Goal: Check status: Check status

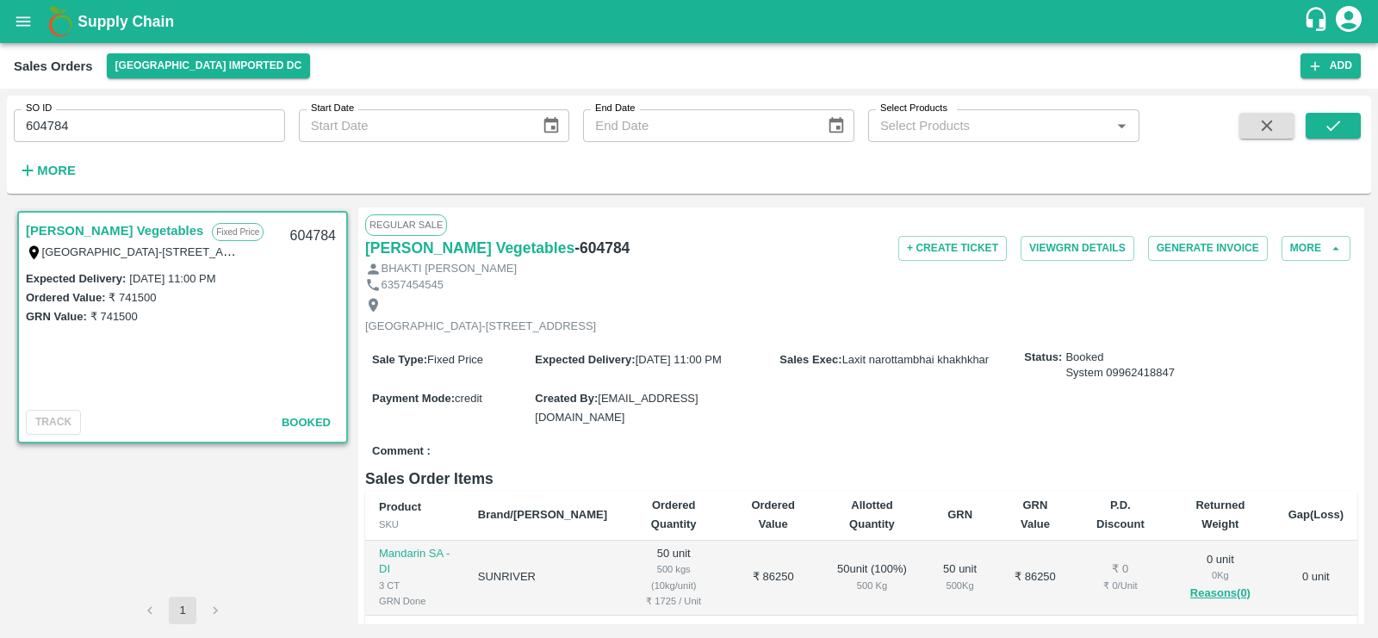
scroll to position [127, 0]
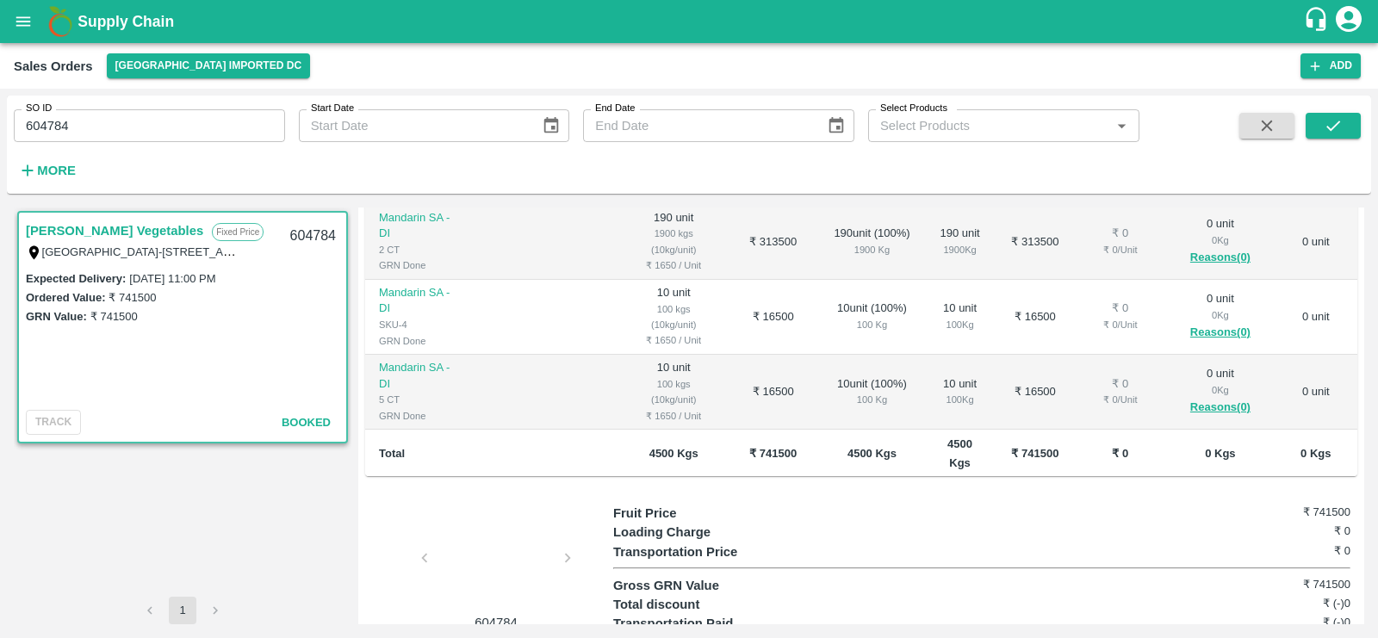
click at [22, 28] on icon "open drawer" at bounding box center [23, 21] width 19 height 19
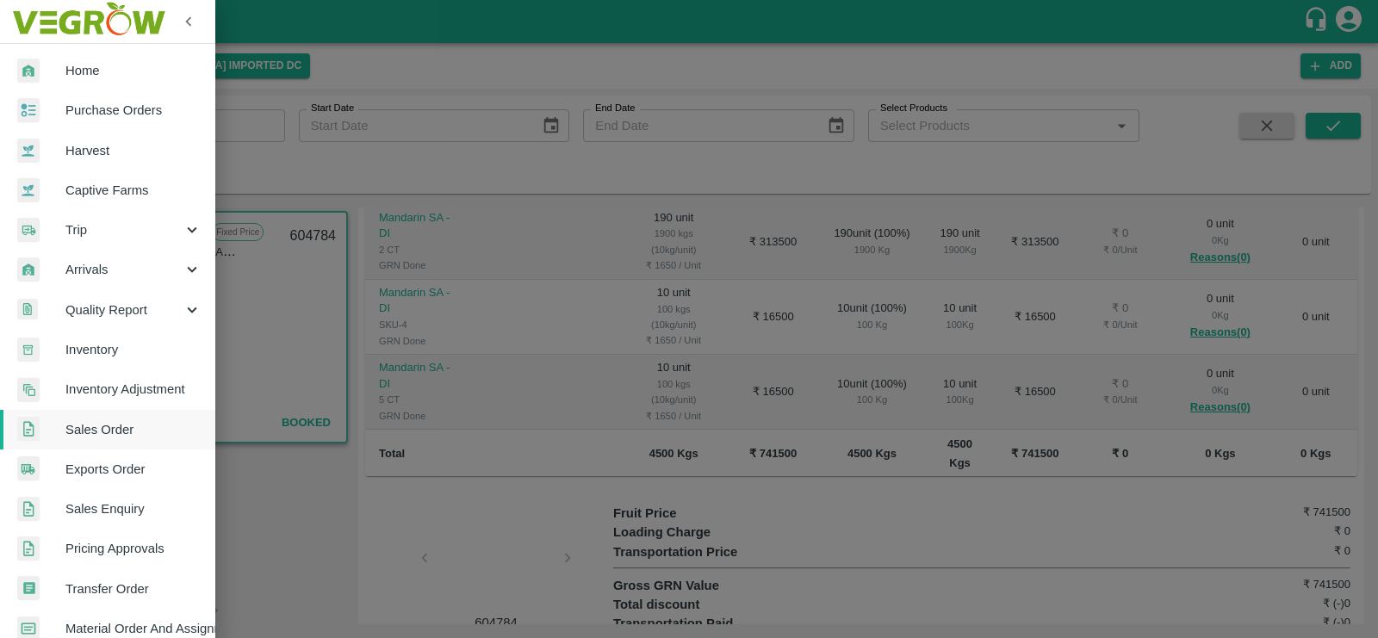
click at [96, 106] on span "Purchase Orders" at bounding box center [133, 110] width 136 height 19
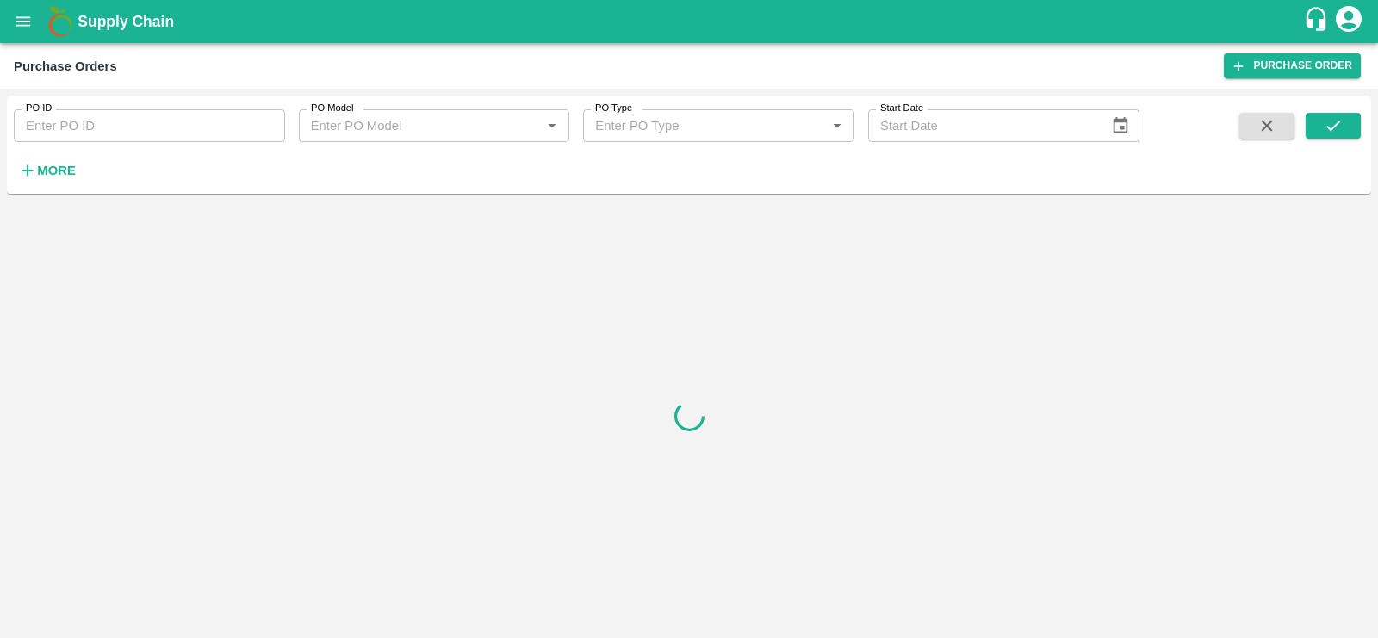
click at [615, 134] on input "PO Type" at bounding box center [704, 126] width 233 height 22
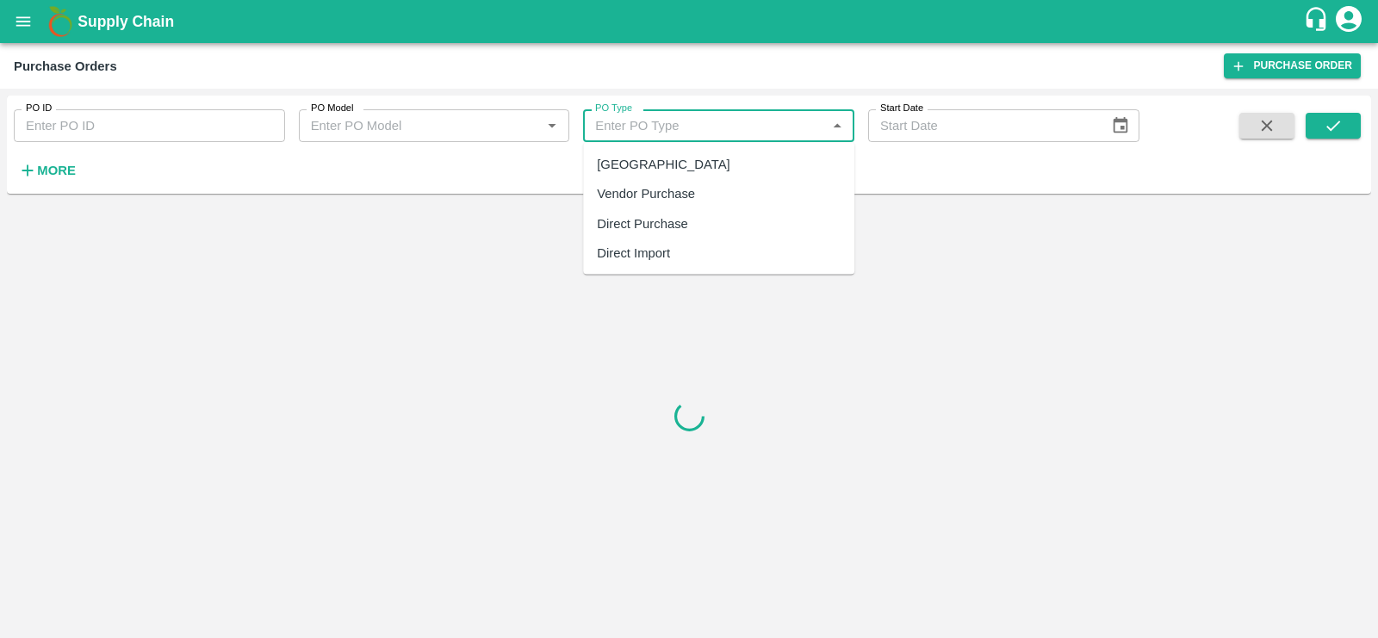
click at [926, 164] on div "PO ID PO ID PO Model PO Model   * PO Type PO Type   * Start Date Start Date More" at bounding box center [570, 141] width 1140 height 90
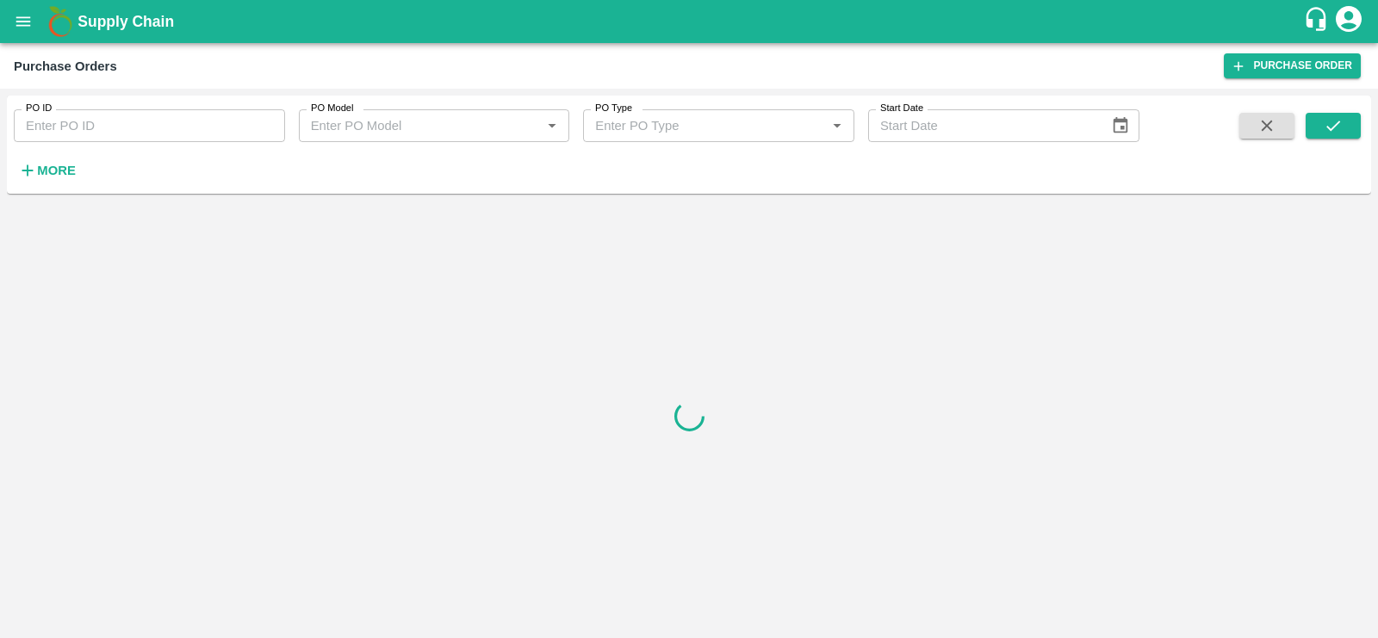
click at [431, 118] on input "PO Model" at bounding box center [420, 126] width 233 height 22
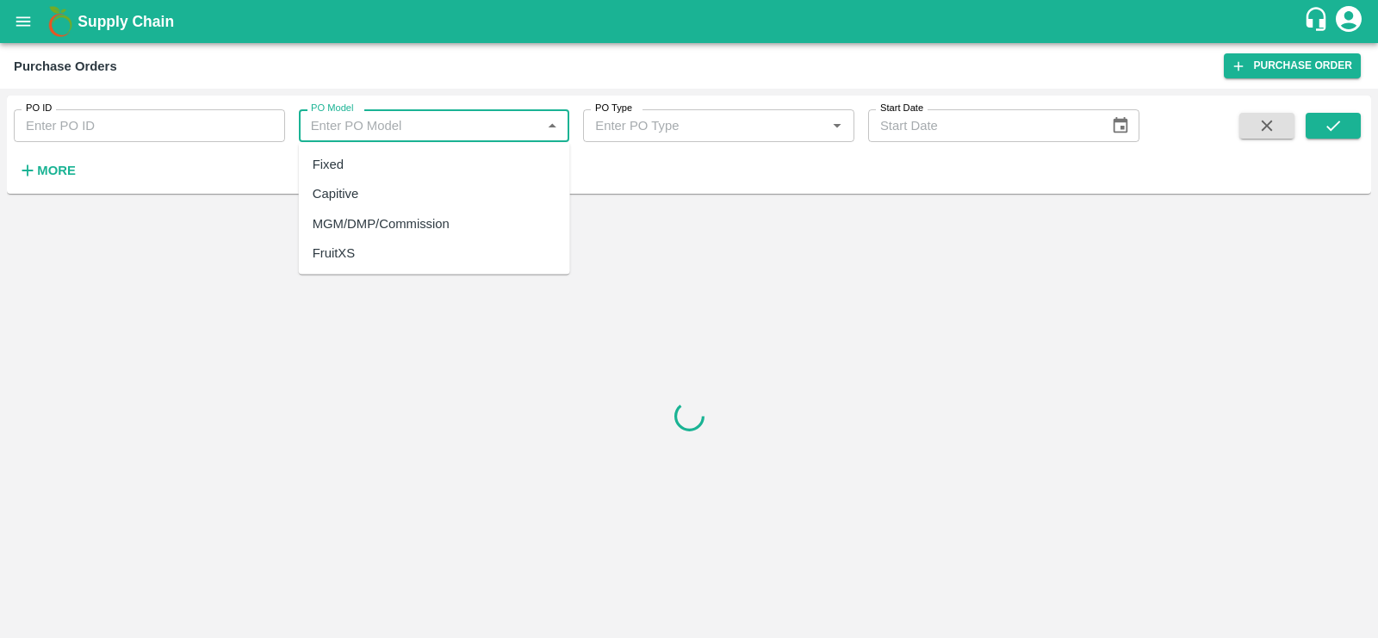
click at [368, 224] on div "MGM/DMP/Commission" at bounding box center [381, 223] width 137 height 19
type input "MGM/DMP/Commission"
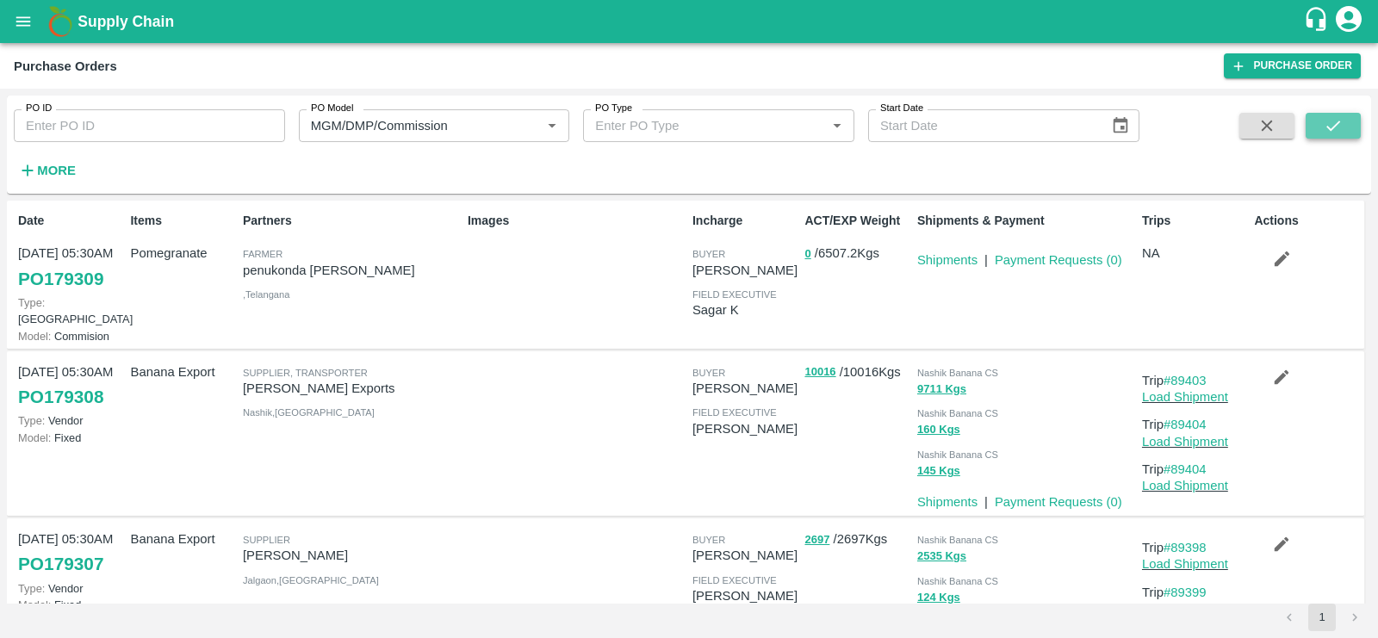
click at [1330, 121] on icon "submit" at bounding box center [1333, 125] width 19 height 19
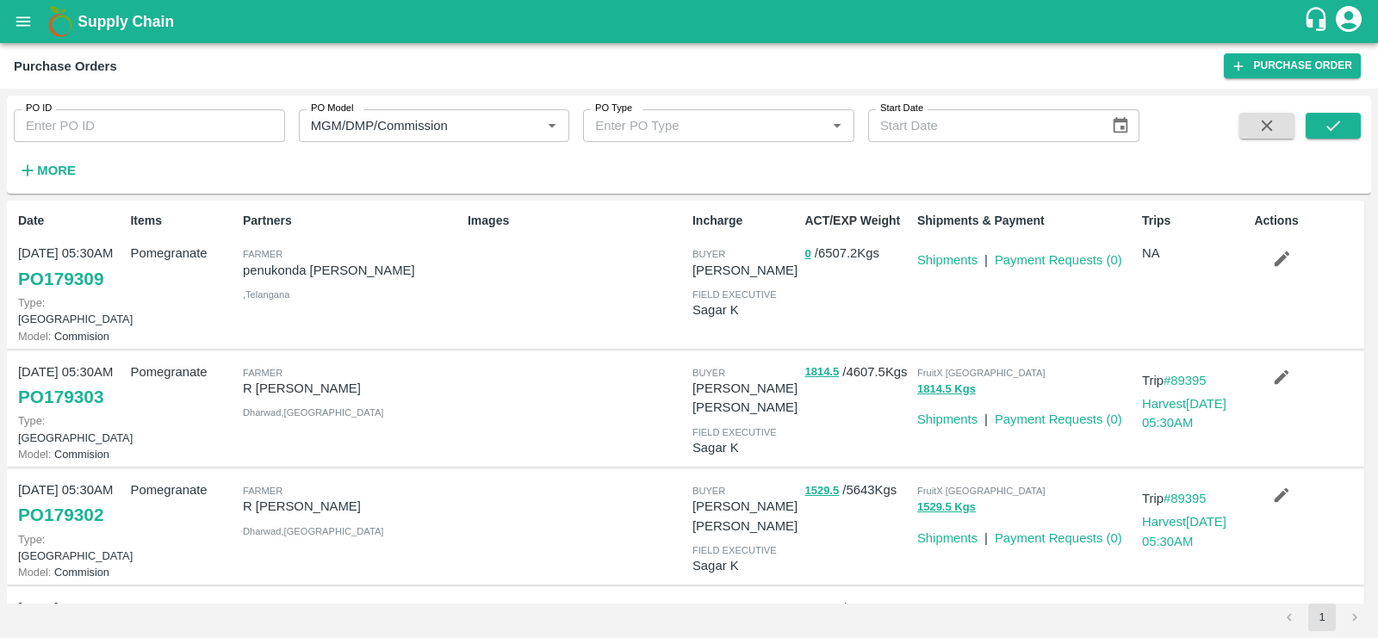
click at [51, 167] on strong "More" at bounding box center [56, 171] width 39 height 14
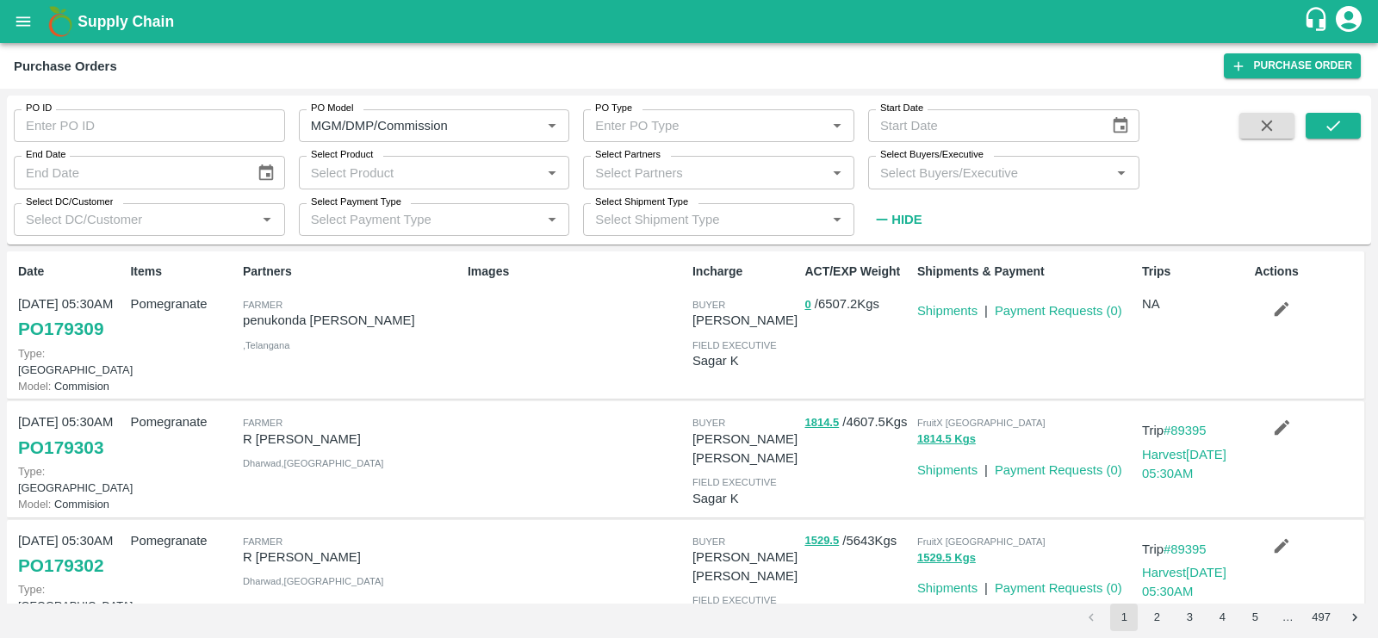
click at [507, 177] on input "Select Product" at bounding box center [420, 172] width 233 height 22
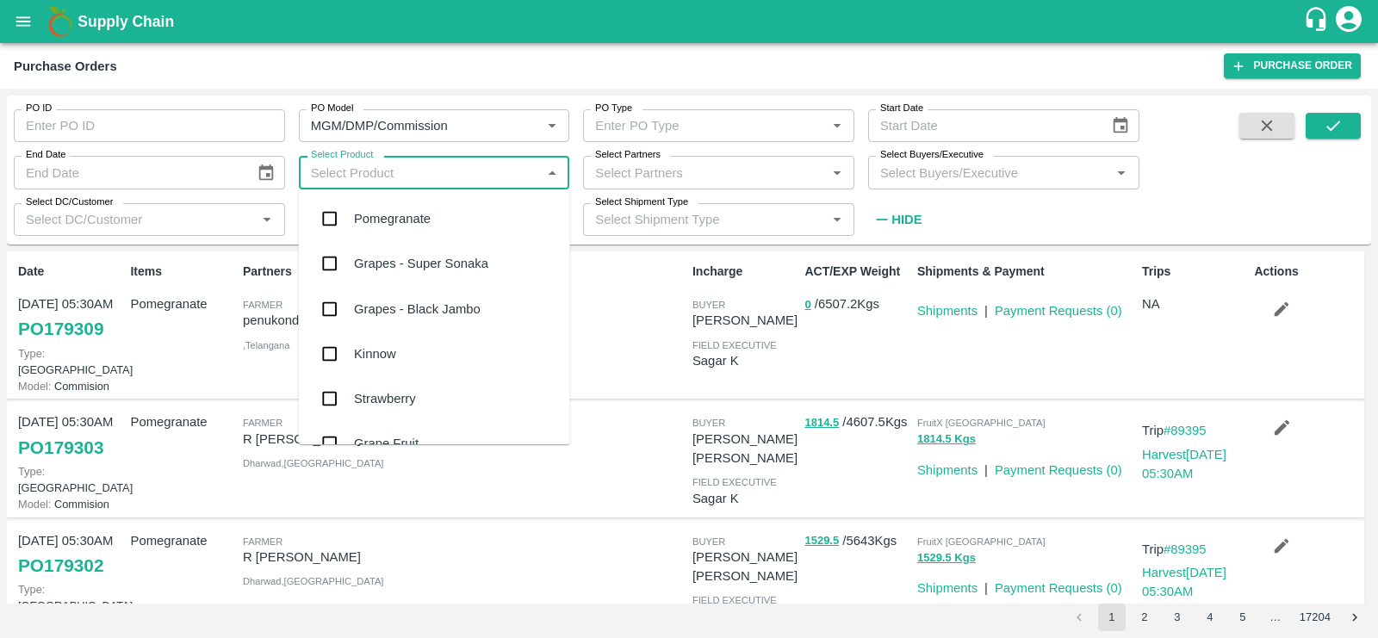
click at [435, 227] on div "Pomegranate" at bounding box center [434, 218] width 271 height 45
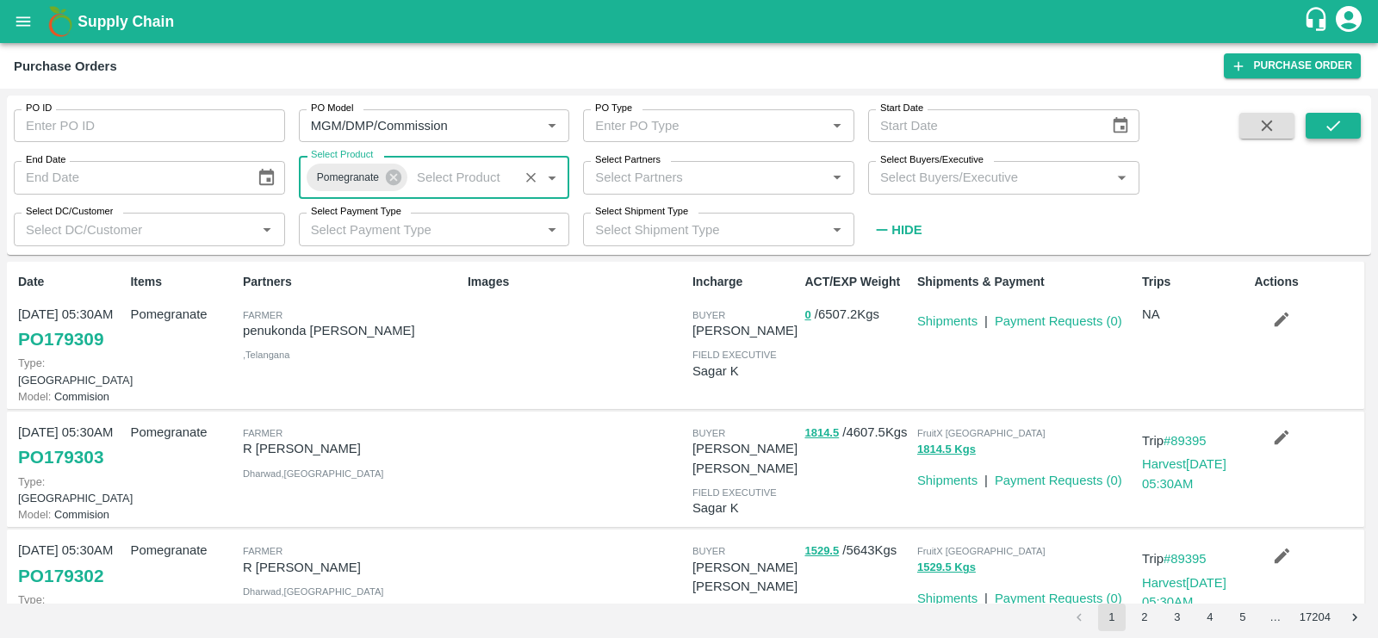
click at [1350, 128] on button "submit" at bounding box center [1333, 126] width 55 height 26
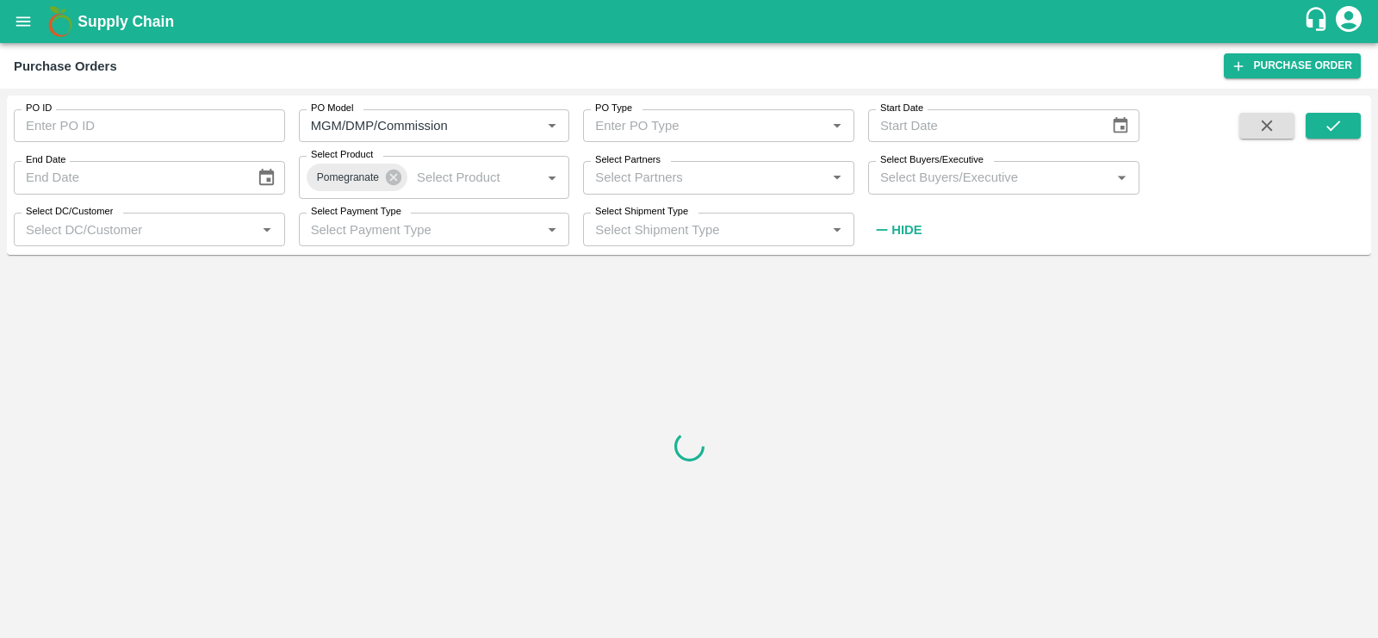
click at [897, 224] on strong "Hide" at bounding box center [906, 230] width 30 height 14
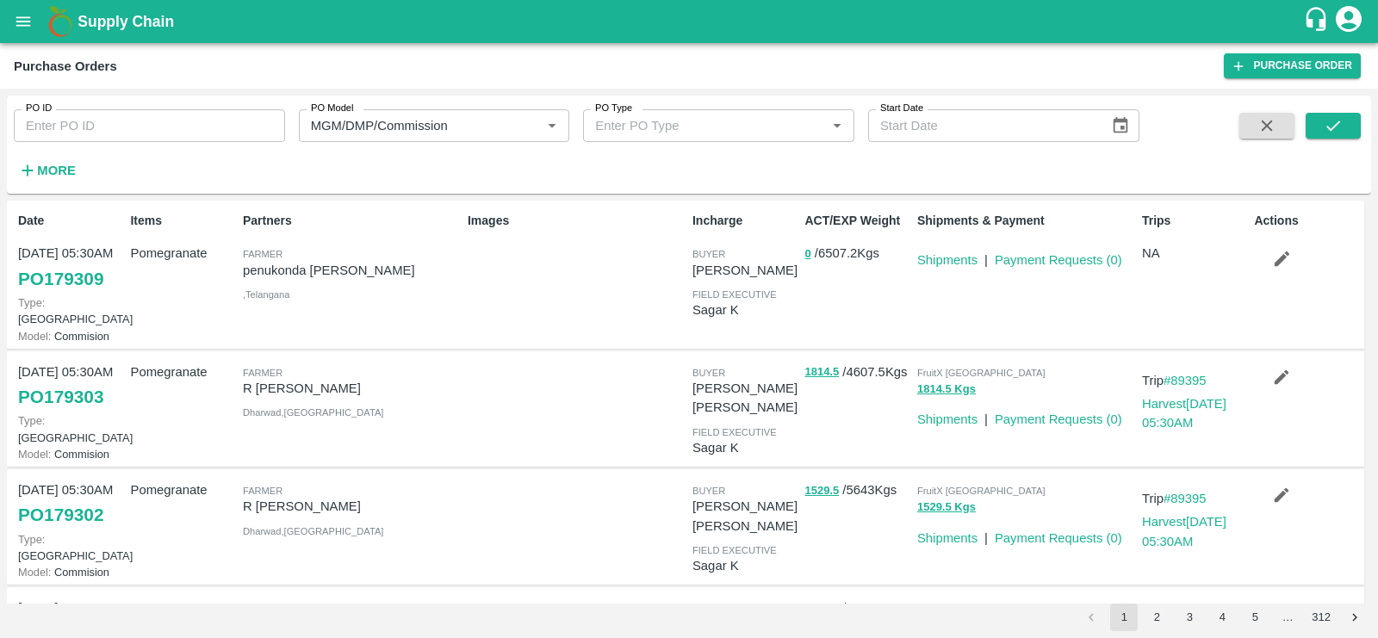
click at [102, 389] on link "PO 179303" at bounding box center [60, 397] width 85 height 31
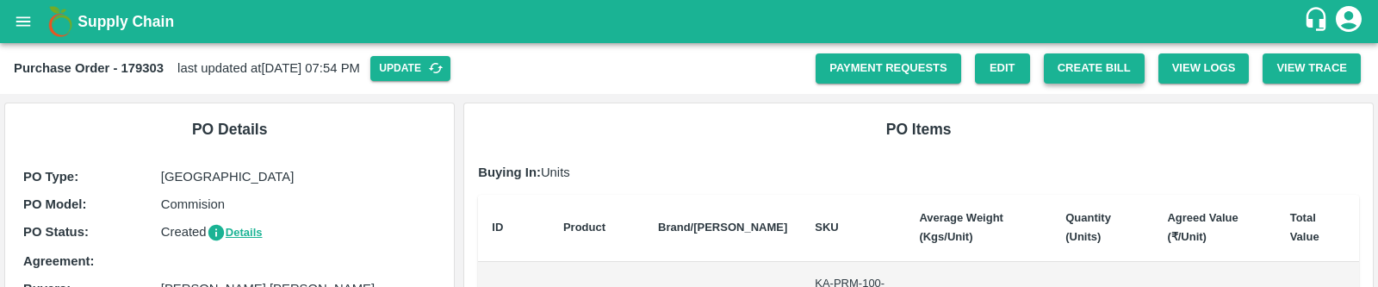
click at [1053, 74] on button "Create Bill" at bounding box center [1094, 68] width 101 height 30
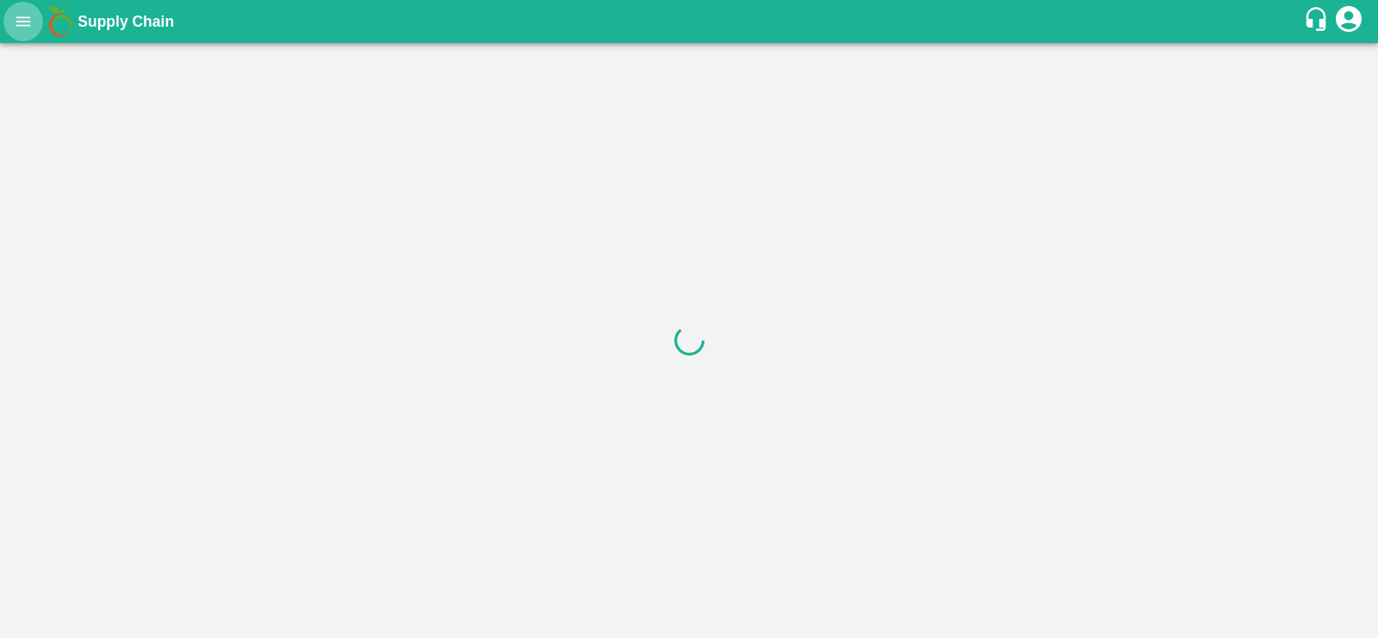
click at [26, 25] on icon "open drawer" at bounding box center [23, 20] width 15 height 9
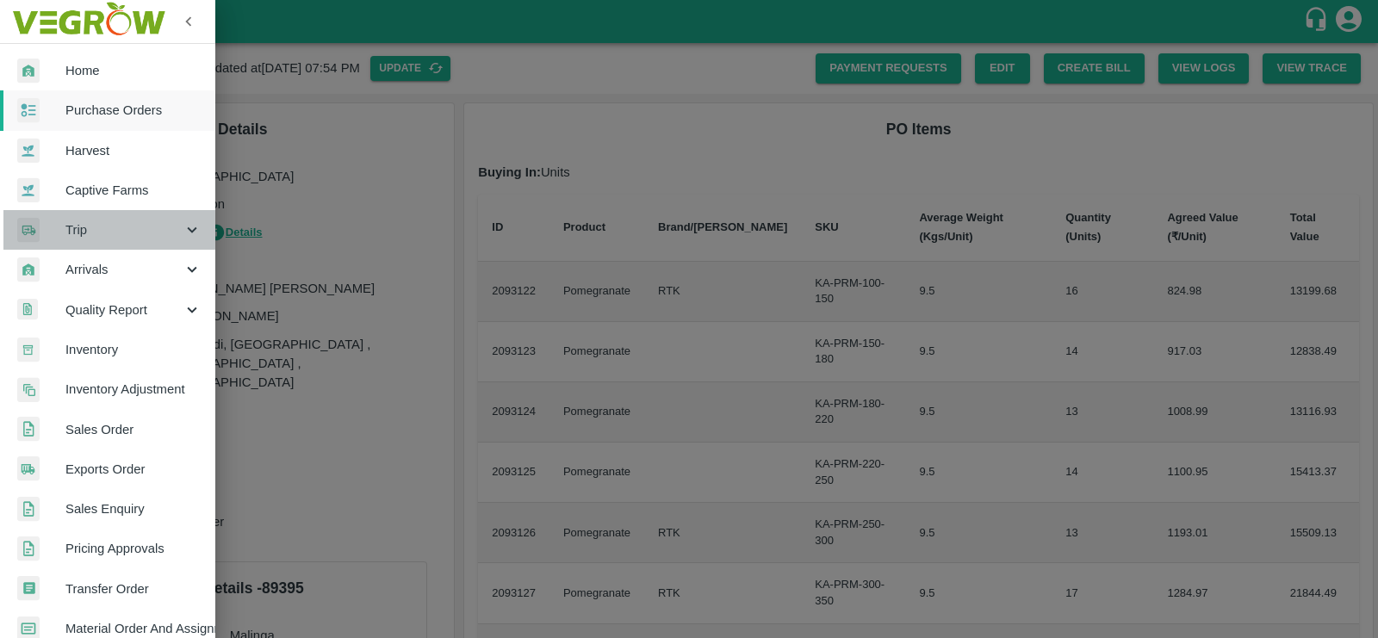
click at [122, 226] on span "Trip" at bounding box center [123, 229] width 117 height 19
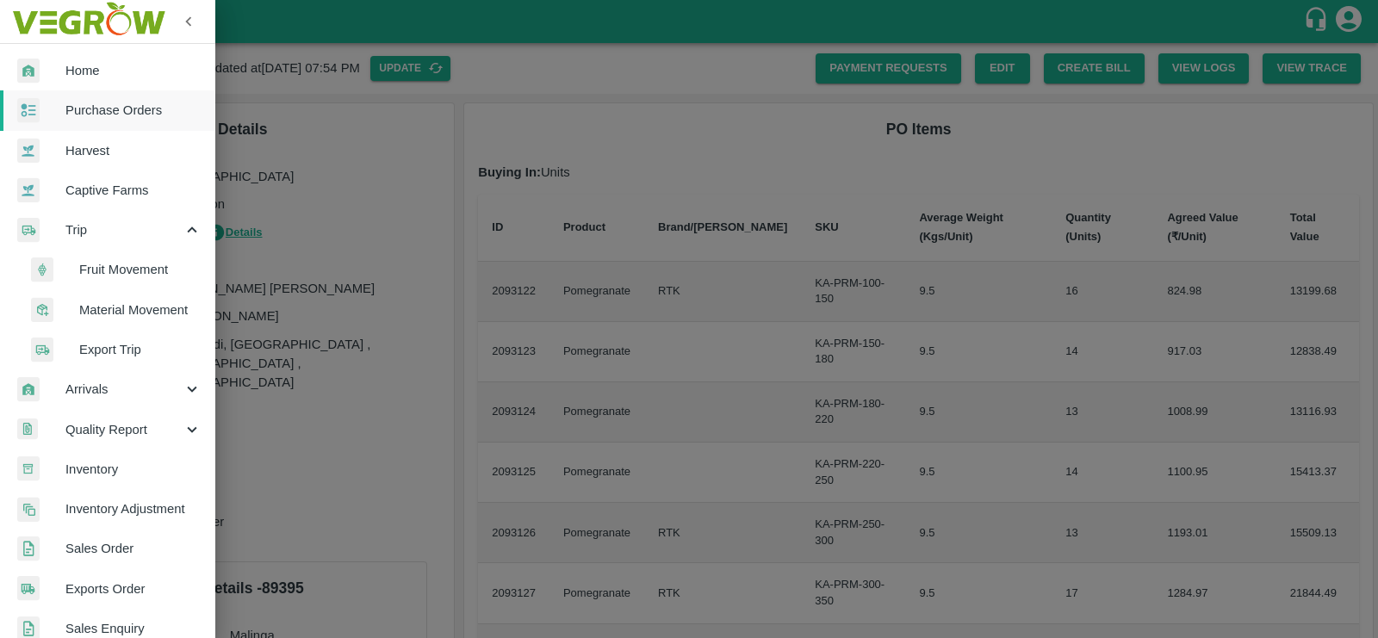
click at [107, 286] on span "Export Trip" at bounding box center [140, 349] width 122 height 19
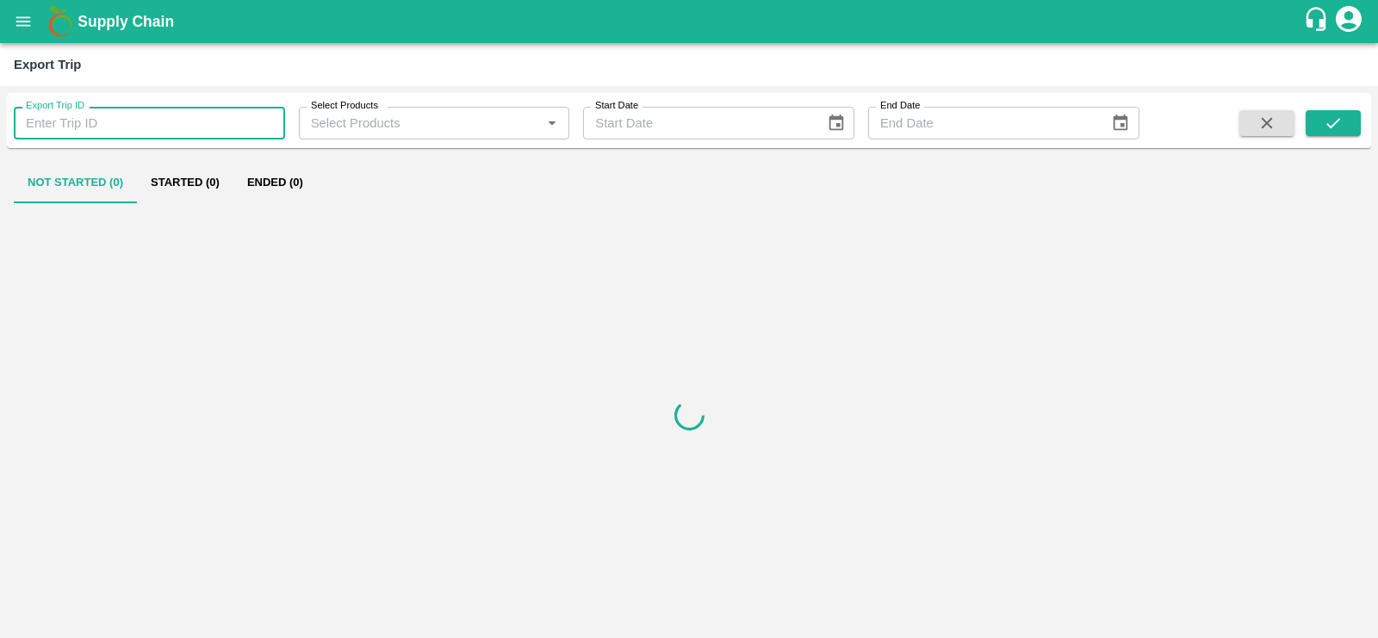
click at [107, 127] on input "Export Trip ID" at bounding box center [149, 123] width 271 height 33
paste input "598"
type input "598"
click at [1345, 128] on button "submit" at bounding box center [1333, 123] width 55 height 26
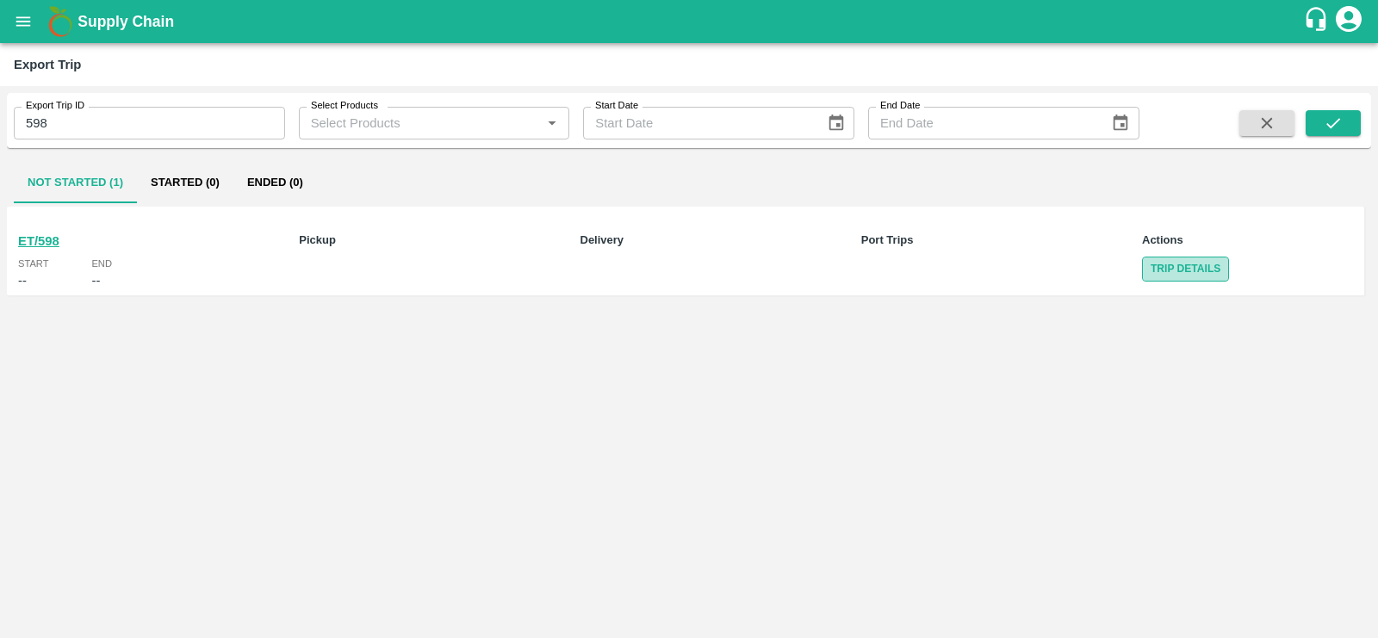
click at [1152, 264] on link "Trip Details" at bounding box center [1185, 269] width 87 height 25
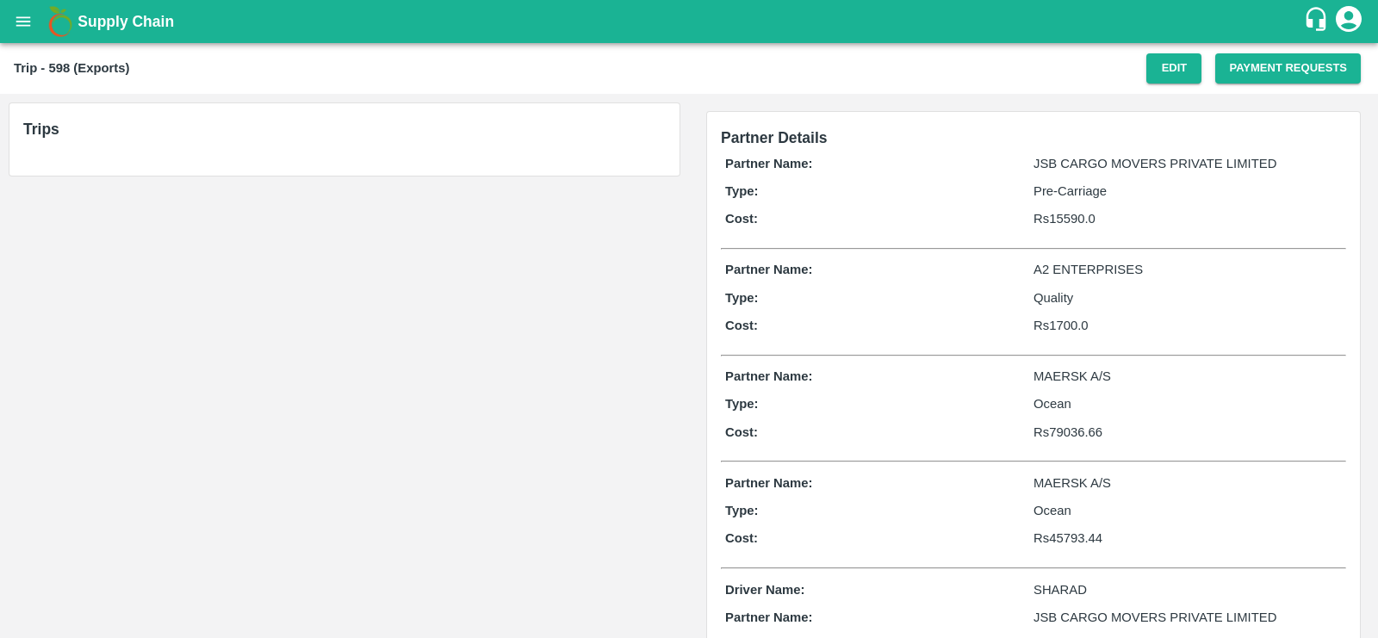
click at [22, 13] on icon "open drawer" at bounding box center [23, 21] width 19 height 19
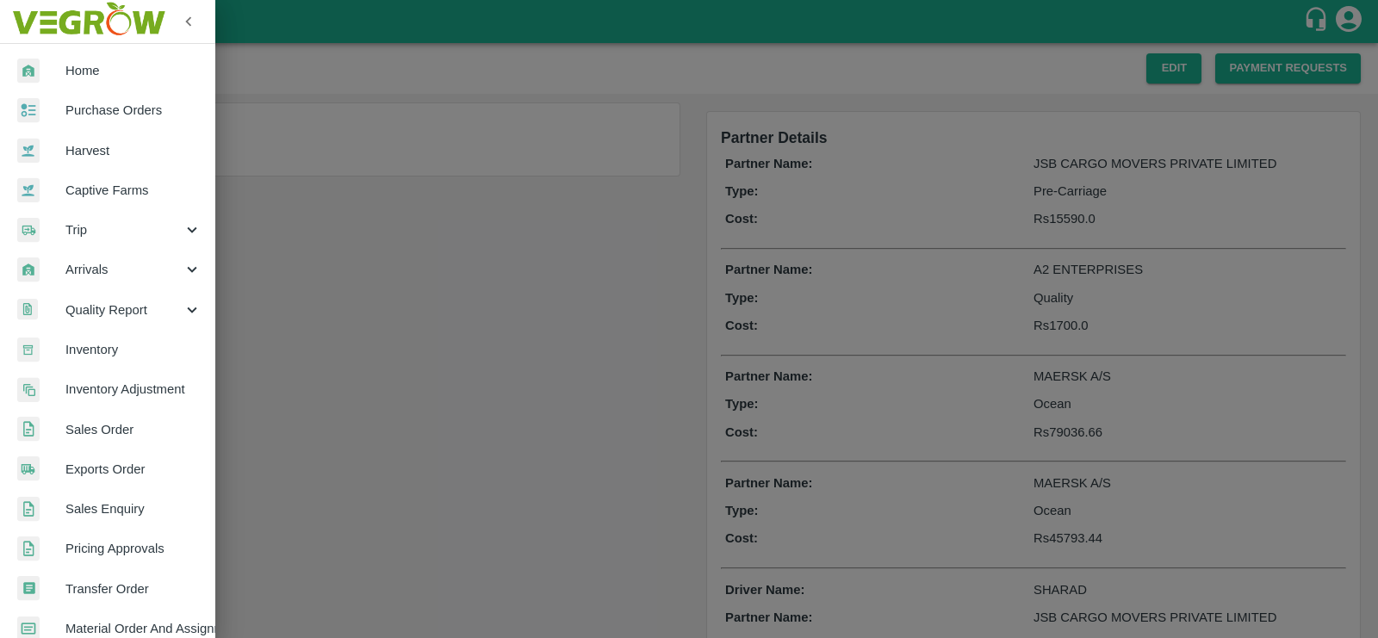
click at [65, 111] on span "Purchase Orders" at bounding box center [133, 110] width 136 height 19
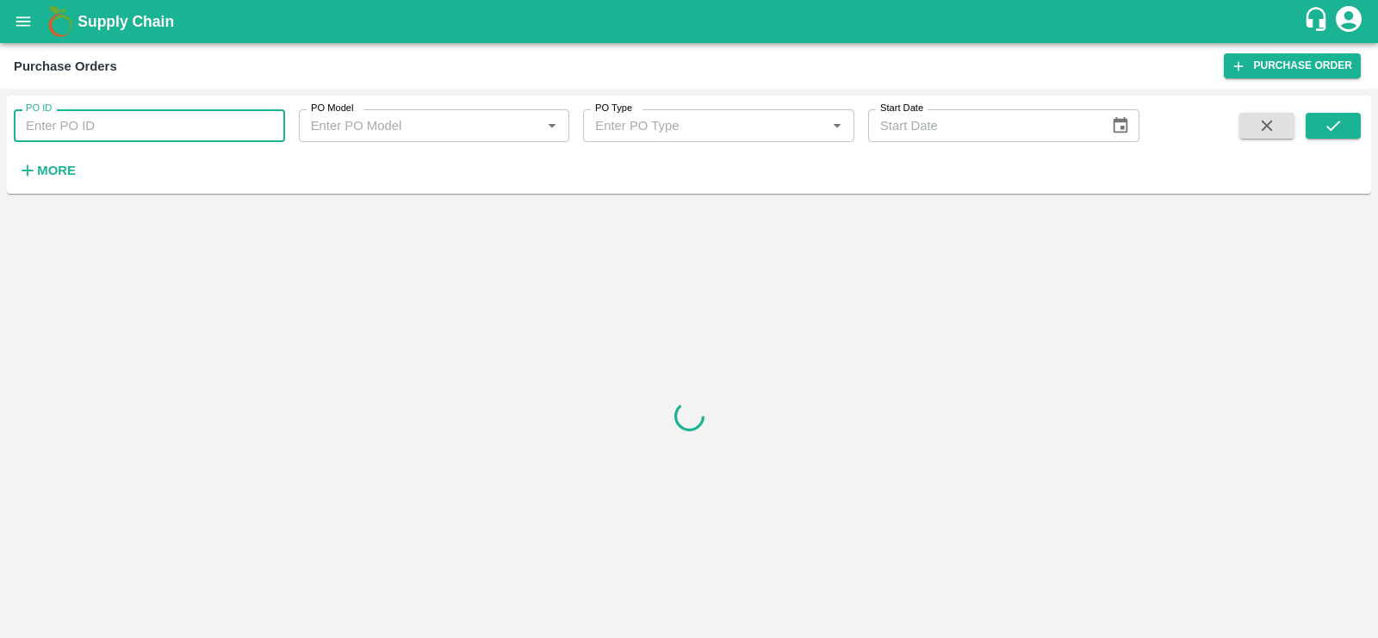
click at [122, 125] on input "PO ID" at bounding box center [149, 125] width 271 height 33
paste input "172314"
click at [1326, 123] on icon "submit" at bounding box center [1333, 125] width 19 height 19
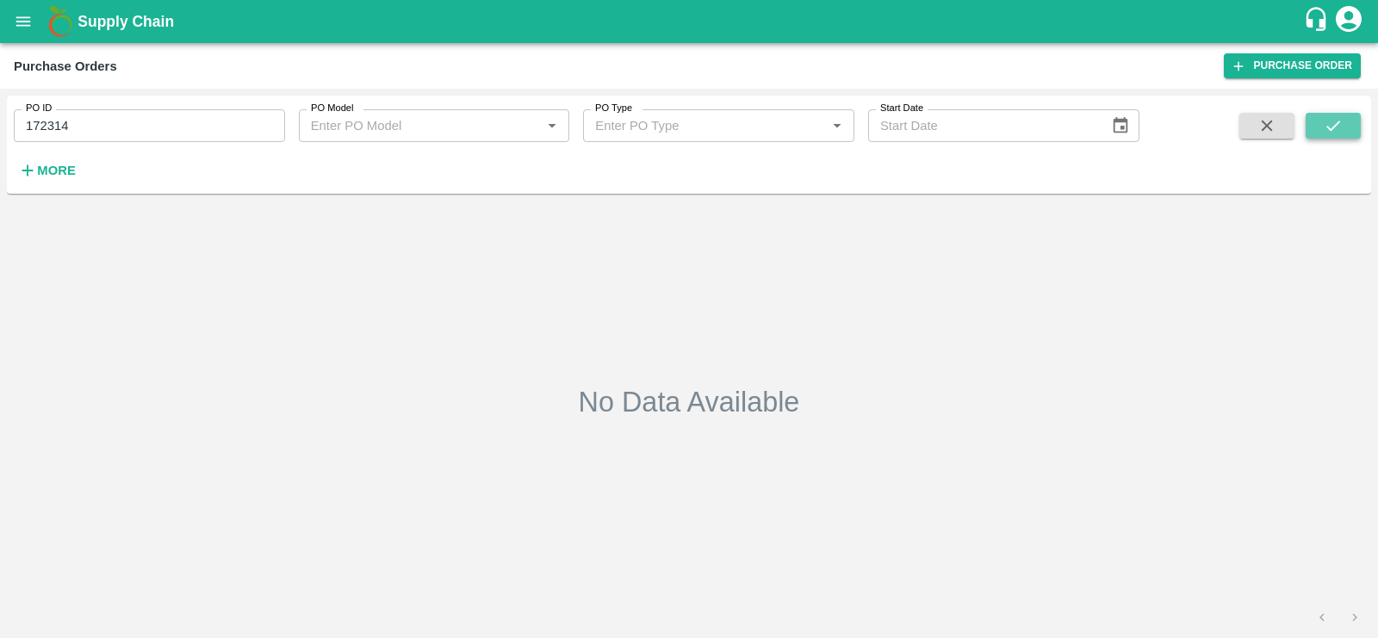
click at [1317, 121] on button "submit" at bounding box center [1333, 126] width 55 height 26
click at [76, 172] on button "More" at bounding box center [47, 170] width 66 height 29
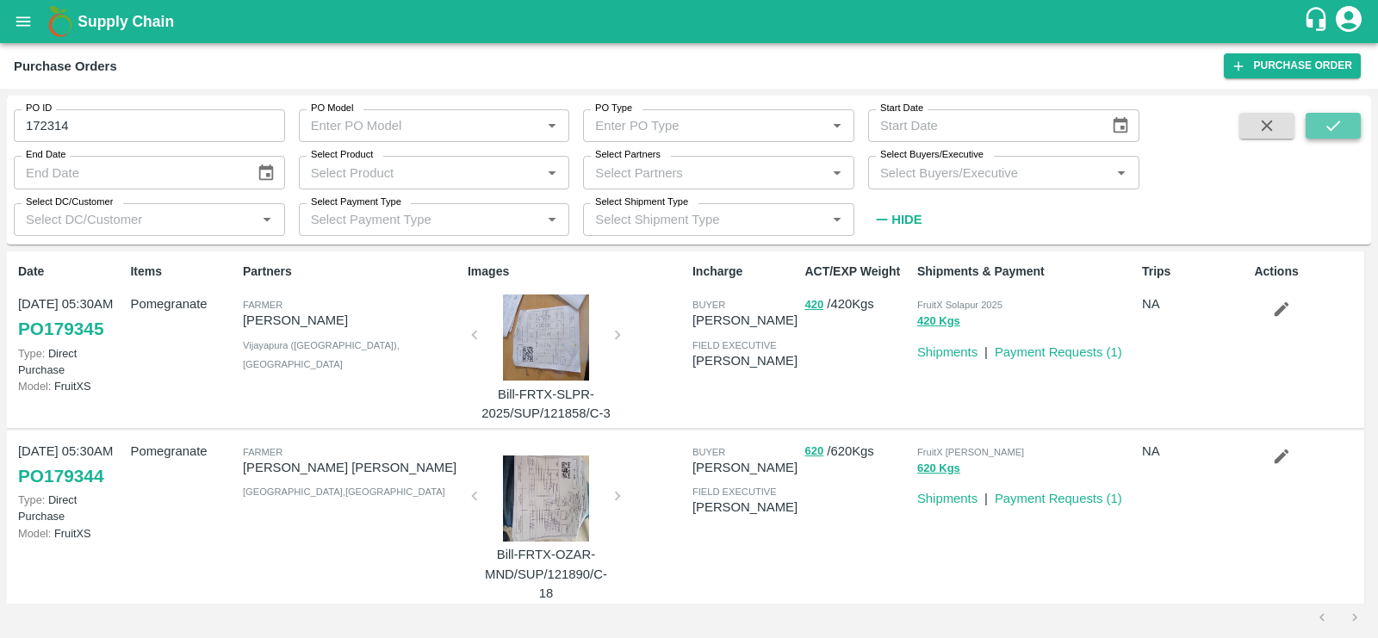
click at [1326, 132] on icon "submit" at bounding box center [1333, 125] width 19 height 19
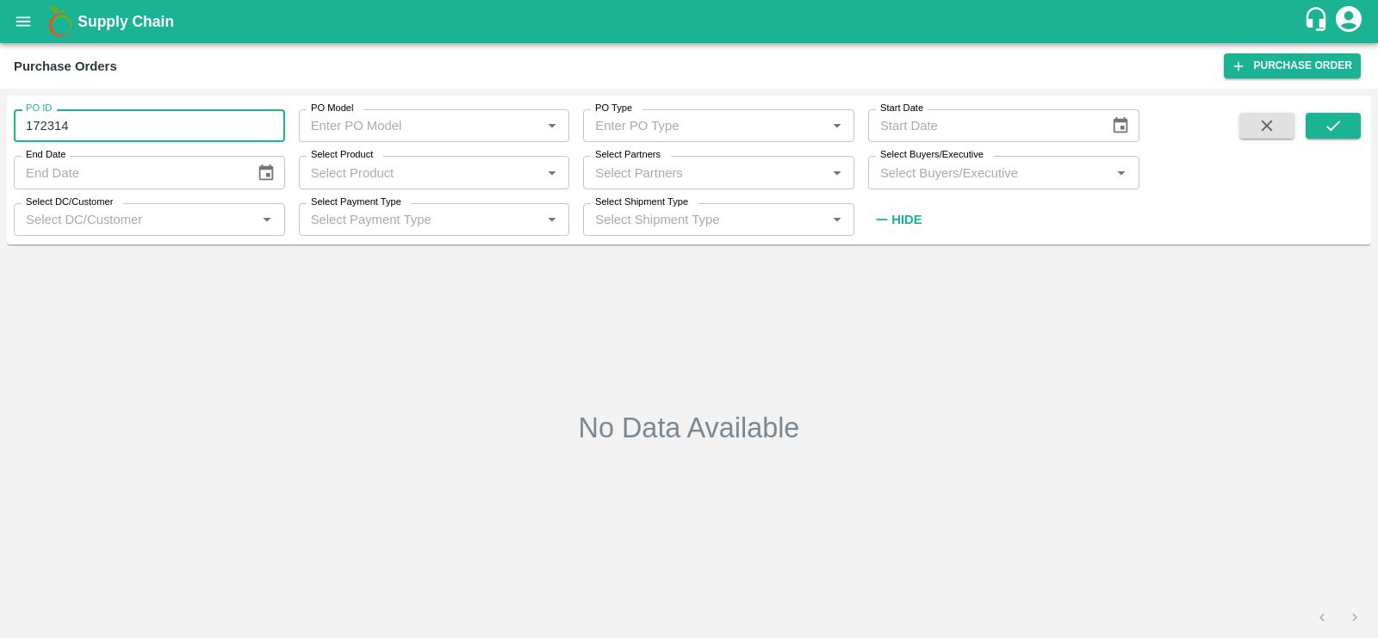
click at [146, 125] on input "172314" at bounding box center [149, 125] width 271 height 33
type input "172314"
click at [1338, 128] on icon "submit" at bounding box center [1333, 125] width 19 height 19
click at [114, 119] on input "172314" at bounding box center [149, 125] width 271 height 33
click at [1319, 128] on button "submit" at bounding box center [1333, 126] width 55 height 26
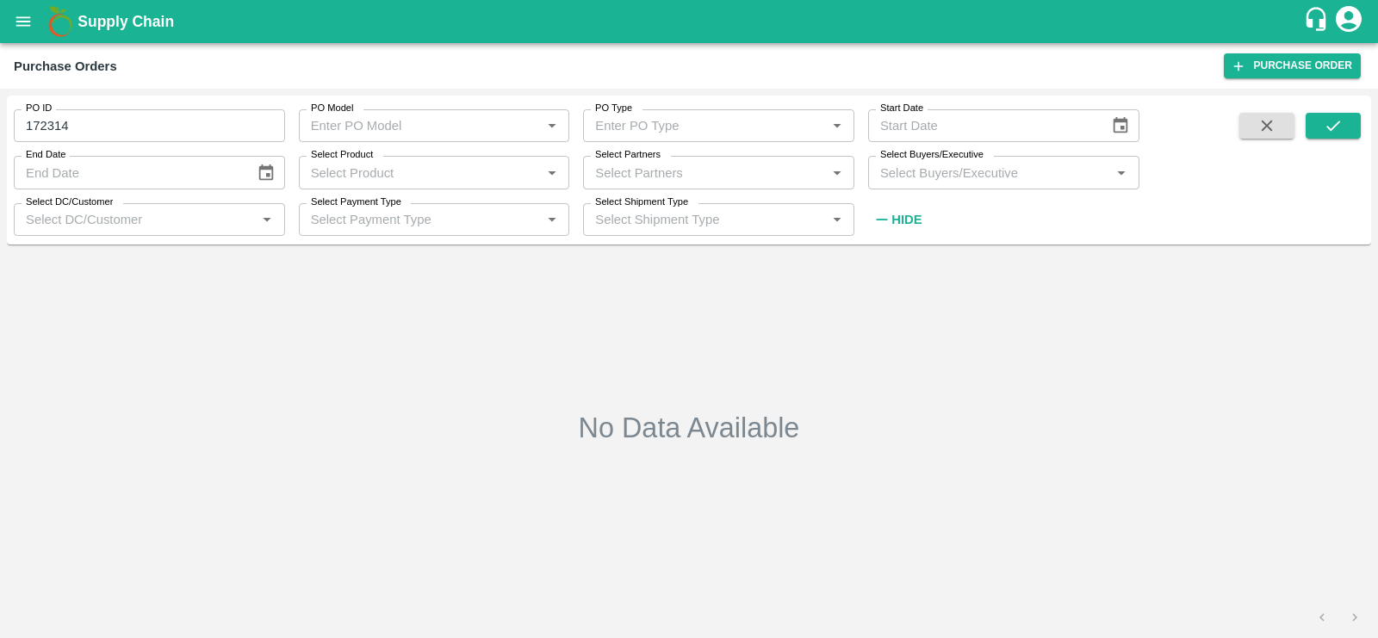
click at [24, 23] on icon "open drawer" at bounding box center [23, 21] width 19 height 19
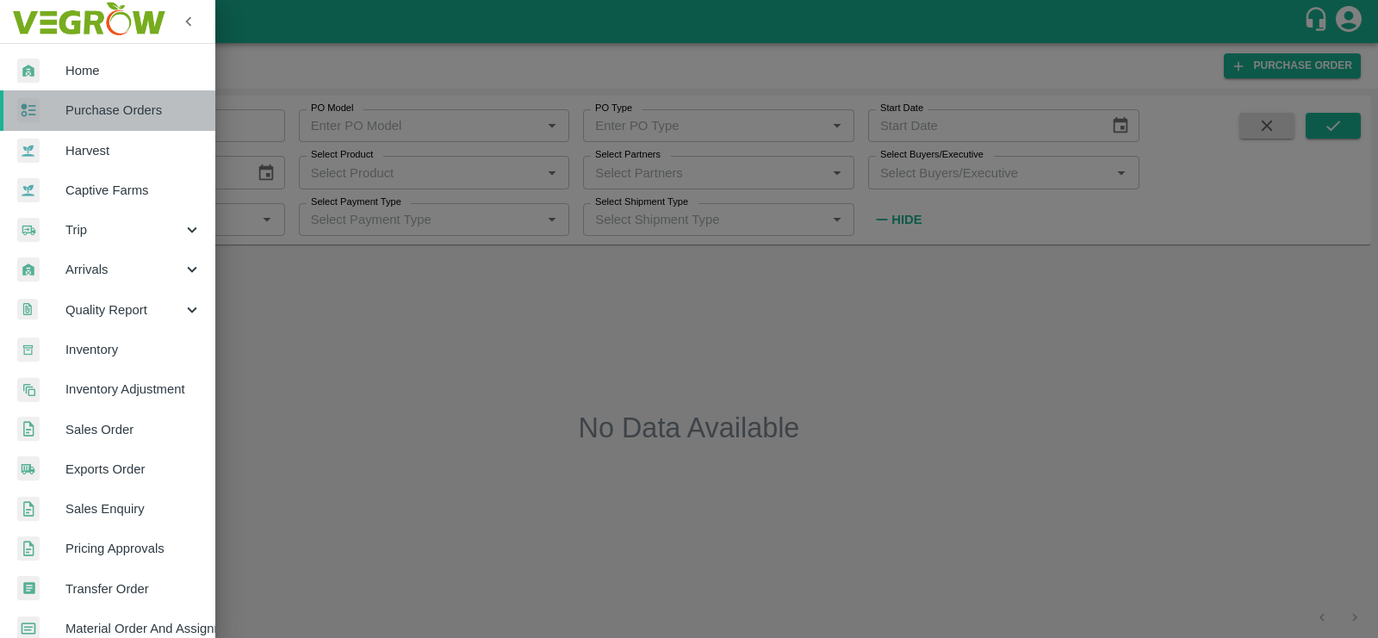
click at [109, 112] on span "Purchase Orders" at bounding box center [133, 110] width 136 height 19
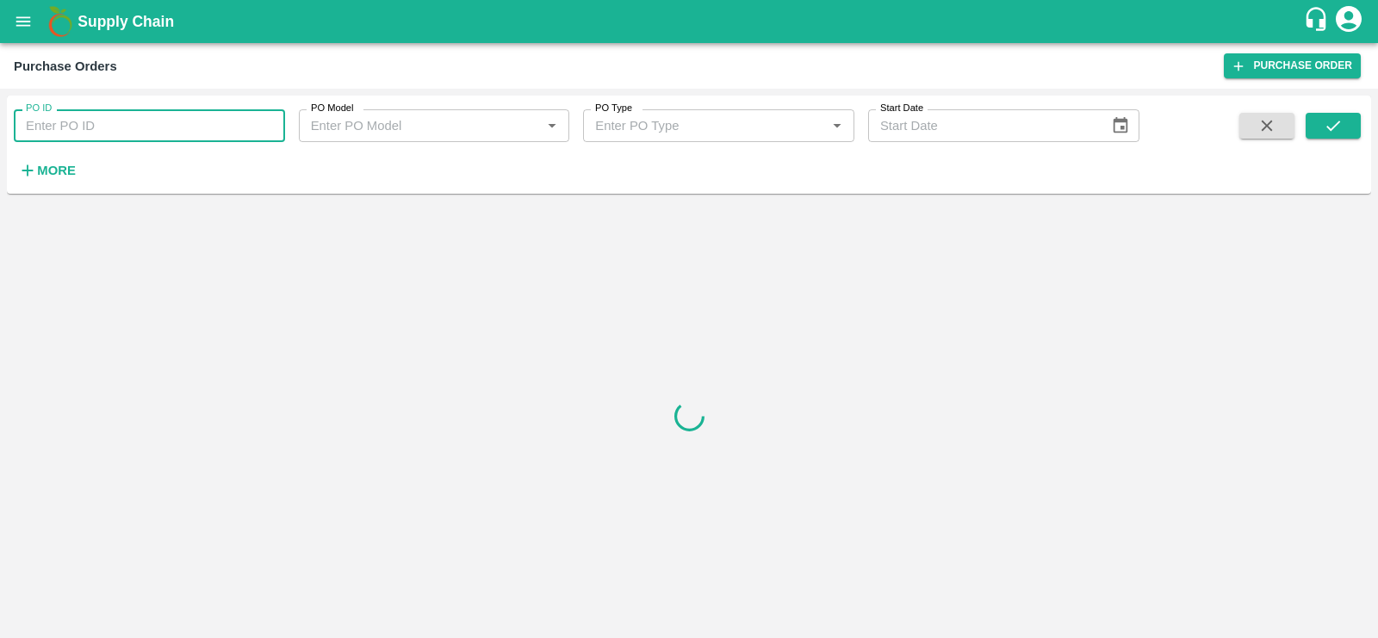
click at [118, 124] on input "PO ID" at bounding box center [149, 125] width 271 height 33
paste input "357674"
type input "172"
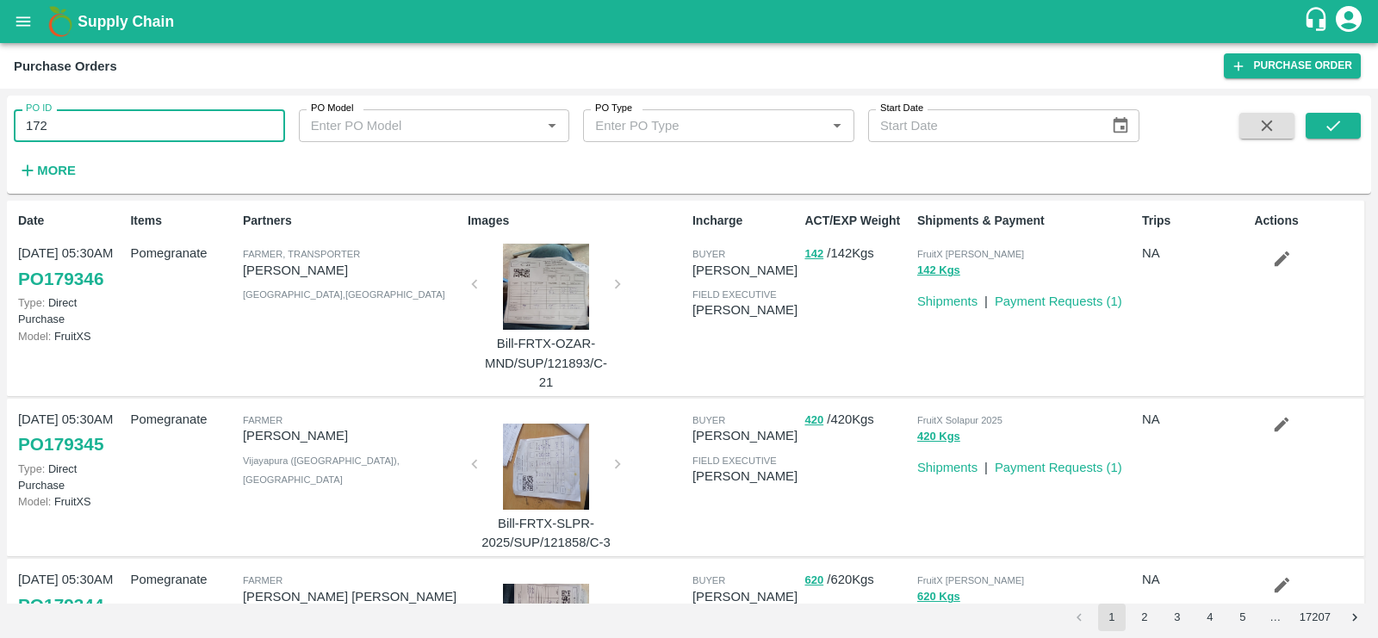
click at [16, 19] on icon "open drawer" at bounding box center [23, 21] width 19 height 19
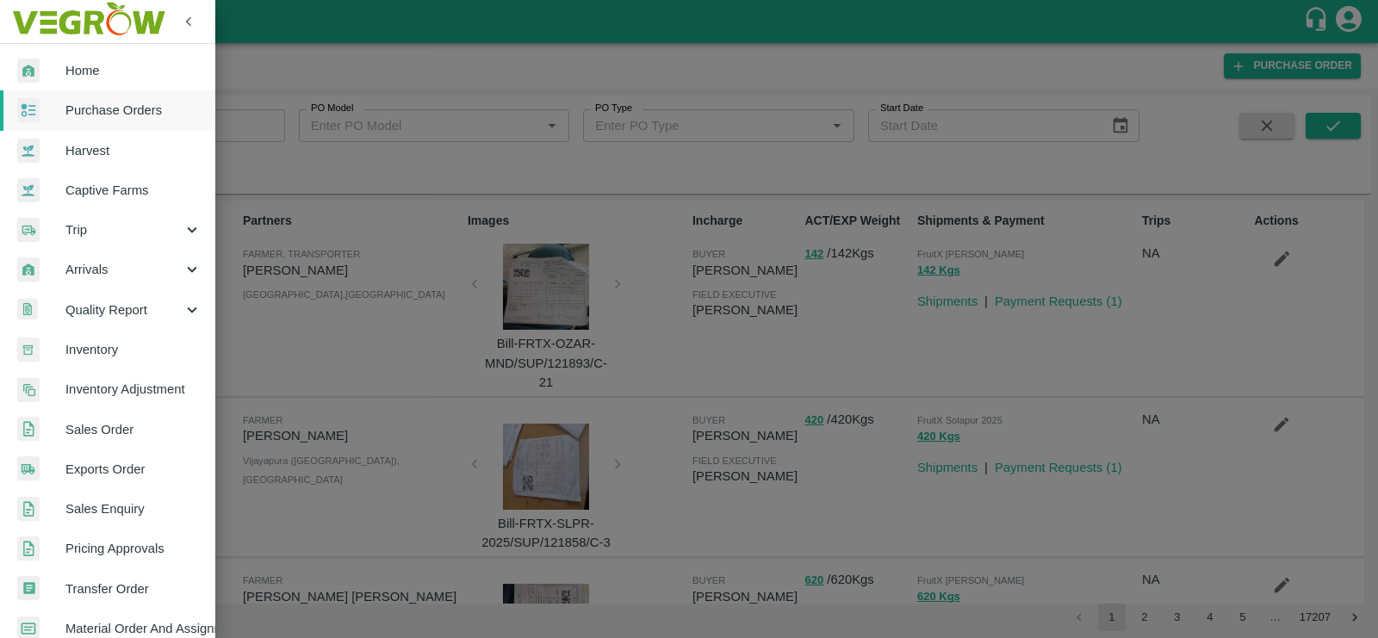
click at [94, 422] on span "Sales Order" at bounding box center [133, 429] width 136 height 19
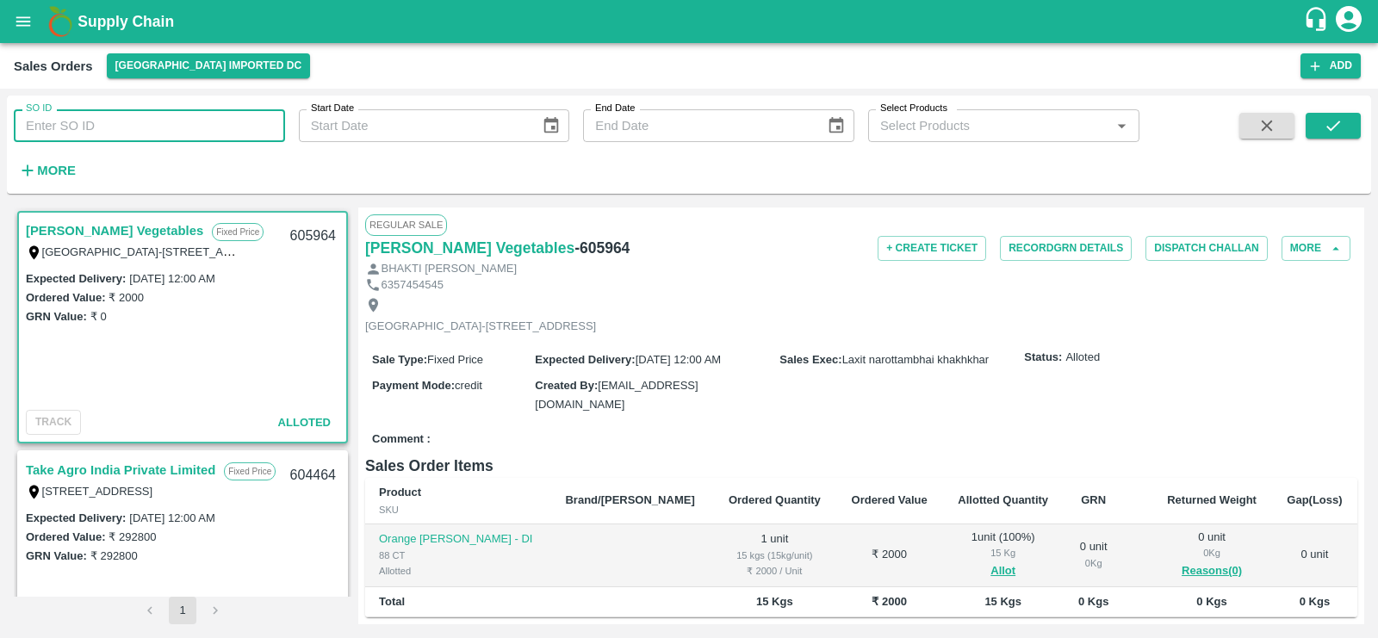
click at [158, 132] on input "SO ID" at bounding box center [149, 125] width 271 height 33
paste input "604012"
type input "604012"
click at [1327, 121] on icon "submit" at bounding box center [1333, 125] width 19 height 19
